Goal: Navigation & Orientation: Find specific page/section

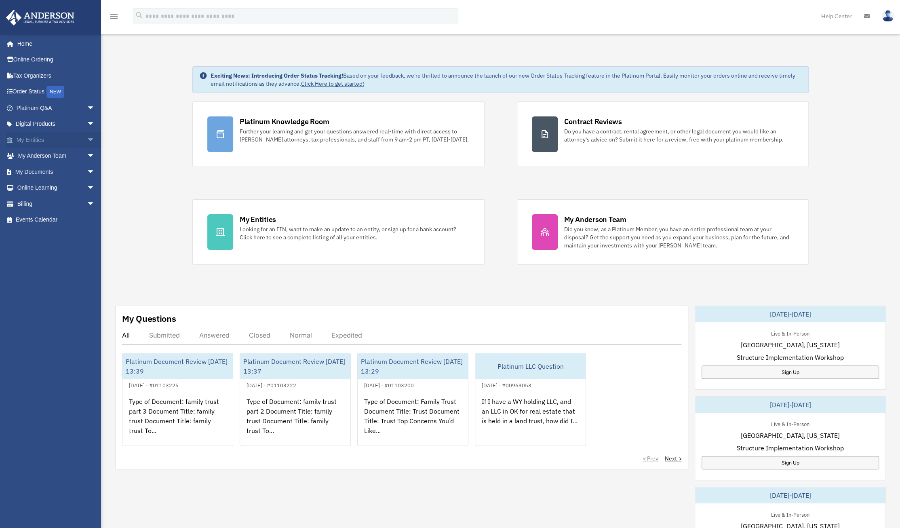
click at [51, 143] on link "My Entities arrow_drop_down" at bounding box center [56, 140] width 101 height 16
click at [87, 139] on span "arrow_drop_down" at bounding box center [95, 140] width 16 height 17
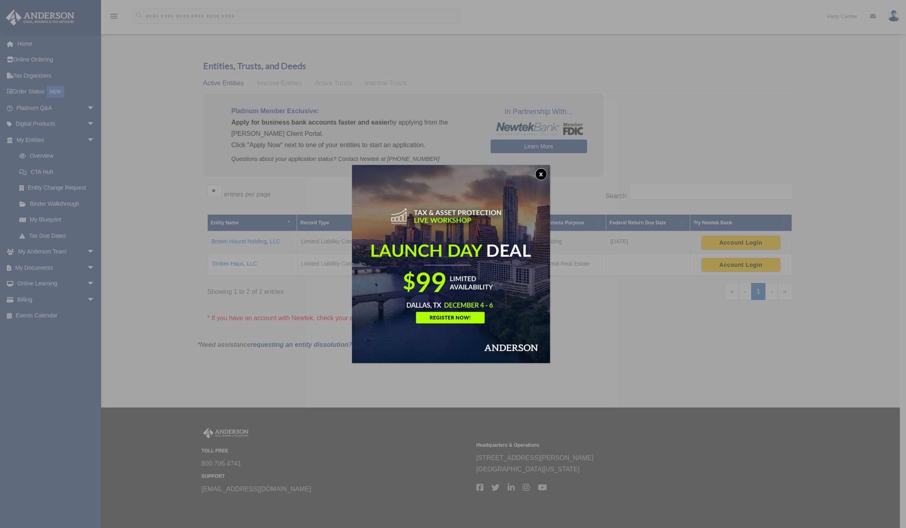
click at [658, 311] on div "x" at bounding box center [453, 264] width 906 height 528
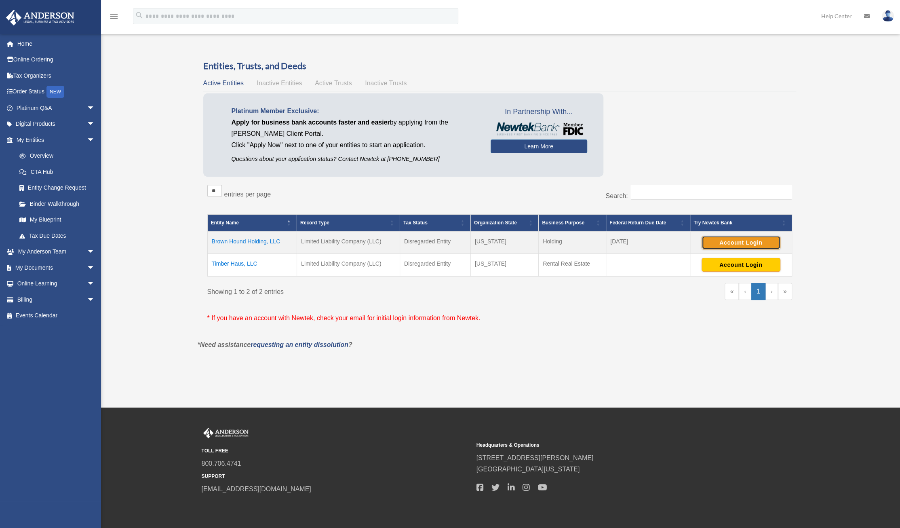
click at [751, 241] on button "Account Login" at bounding box center [741, 243] width 79 height 14
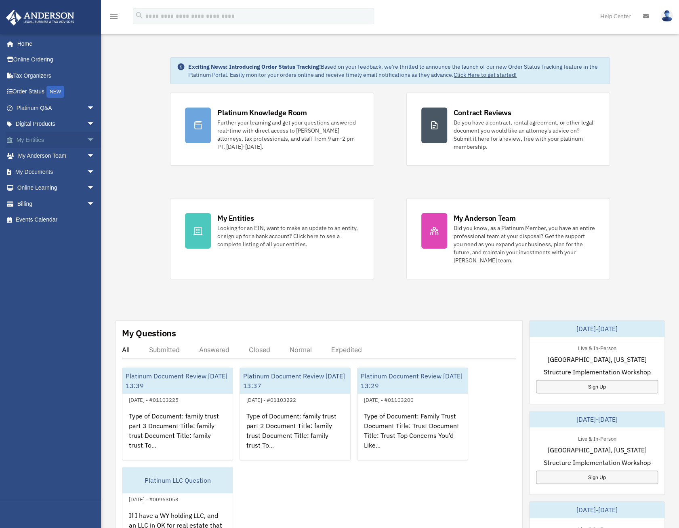
click at [87, 138] on span "arrow_drop_down" at bounding box center [95, 140] width 16 height 17
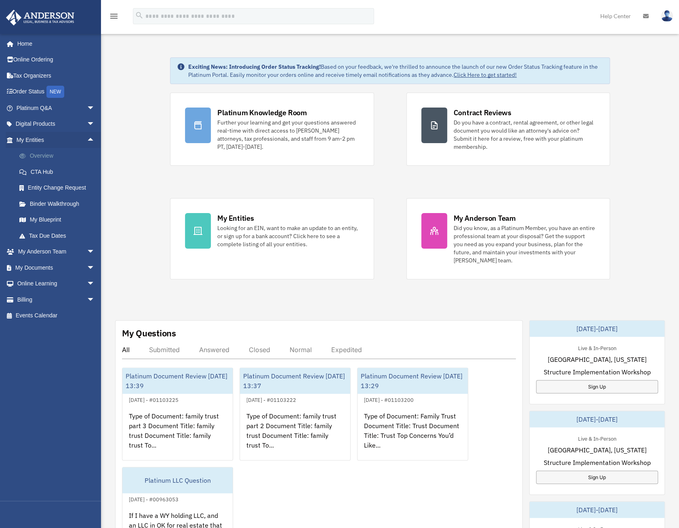
click at [39, 154] on link "Overview" at bounding box center [59, 156] width 96 height 16
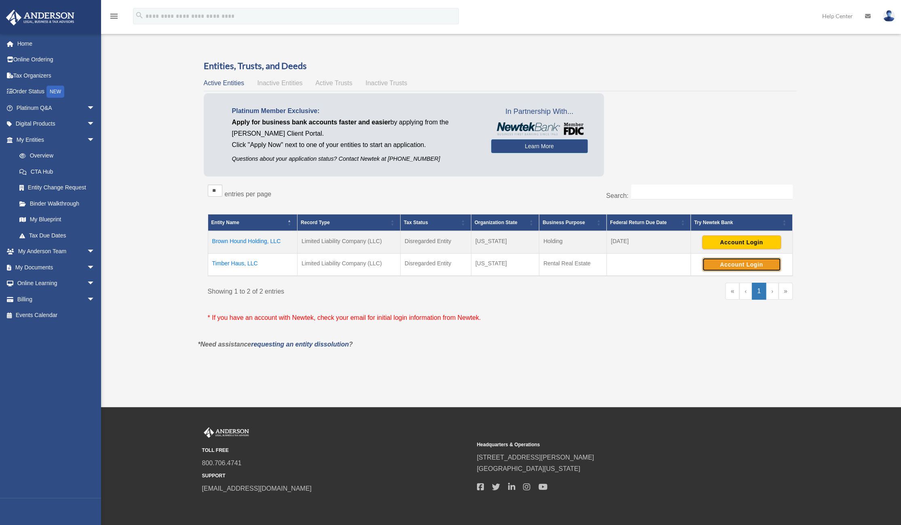
click at [721, 261] on button "Account Login" at bounding box center [741, 265] width 79 height 14
click at [242, 263] on td "Timber Haus, LLC" at bounding box center [252, 265] width 89 height 23
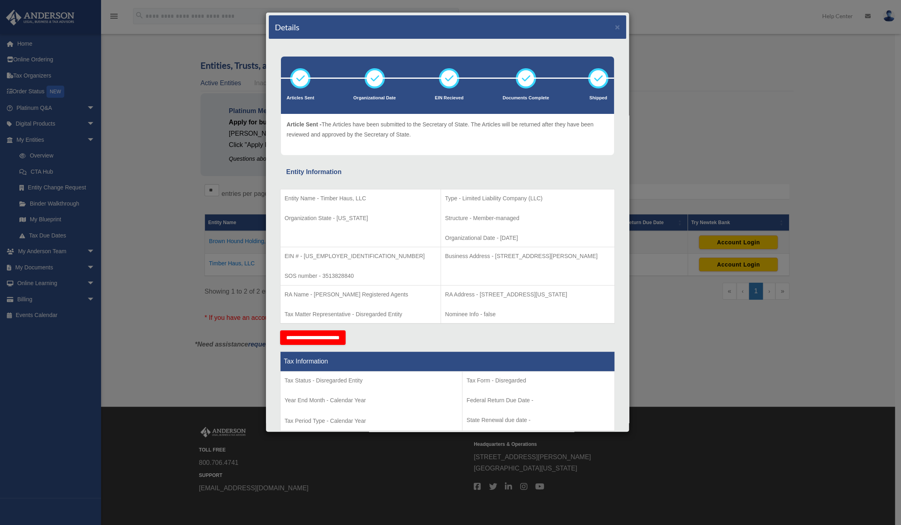
drag, startPoint x: 697, startPoint y: 395, endPoint x: 704, endPoint y: 354, distance: 41.5
click at [698, 394] on div "Details × Articles Sent Organizational Date" at bounding box center [450, 262] width 901 height 525
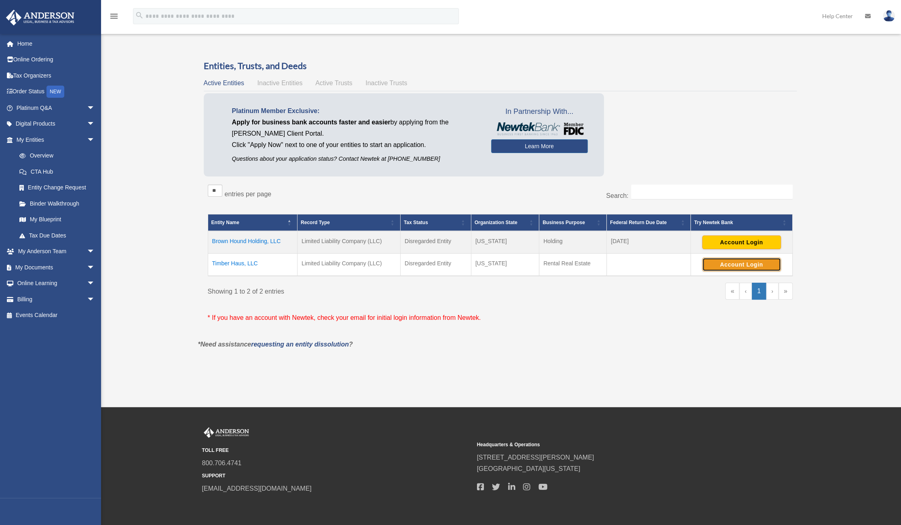
click at [742, 263] on button "Account Login" at bounding box center [741, 265] width 79 height 14
click at [246, 240] on td "Brown Hound Holding, LLC" at bounding box center [252, 242] width 89 height 23
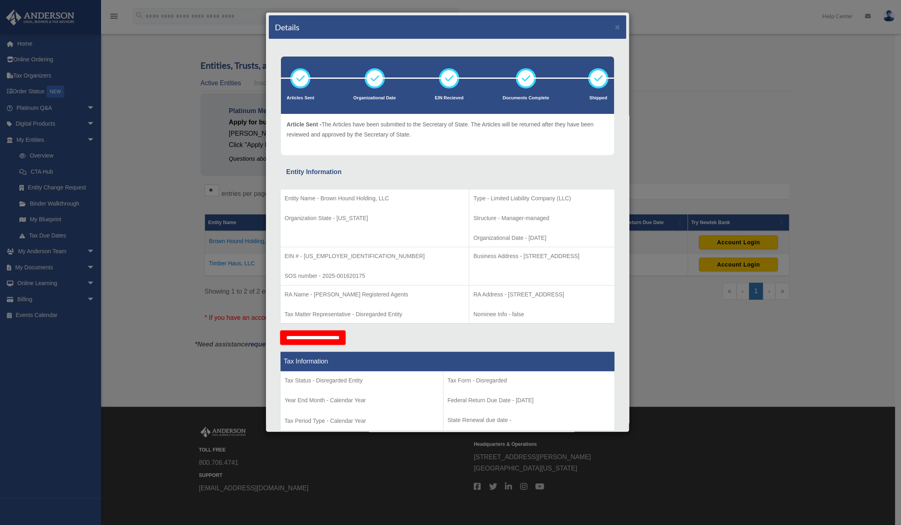
click at [733, 329] on div "Details × Articles Sent Organizational Date" at bounding box center [450, 262] width 901 height 525
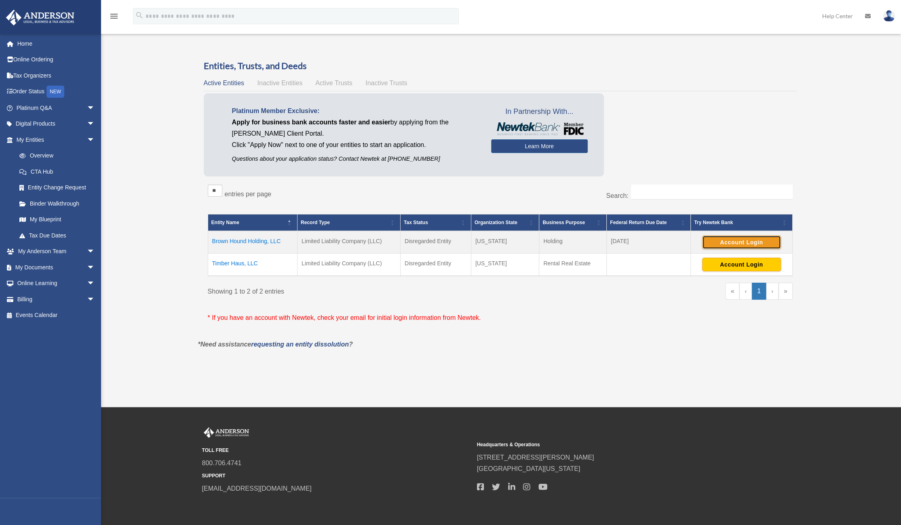
click at [726, 240] on button "Account Login" at bounding box center [741, 243] width 79 height 14
click at [730, 261] on button "Account Login" at bounding box center [741, 265] width 79 height 14
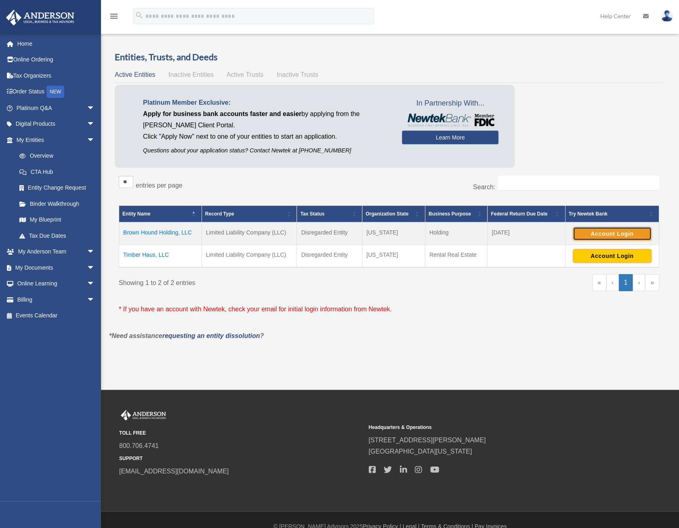
click at [612, 229] on button "Account Login" at bounding box center [612, 234] width 79 height 14
